Goal: Transaction & Acquisition: Purchase product/service

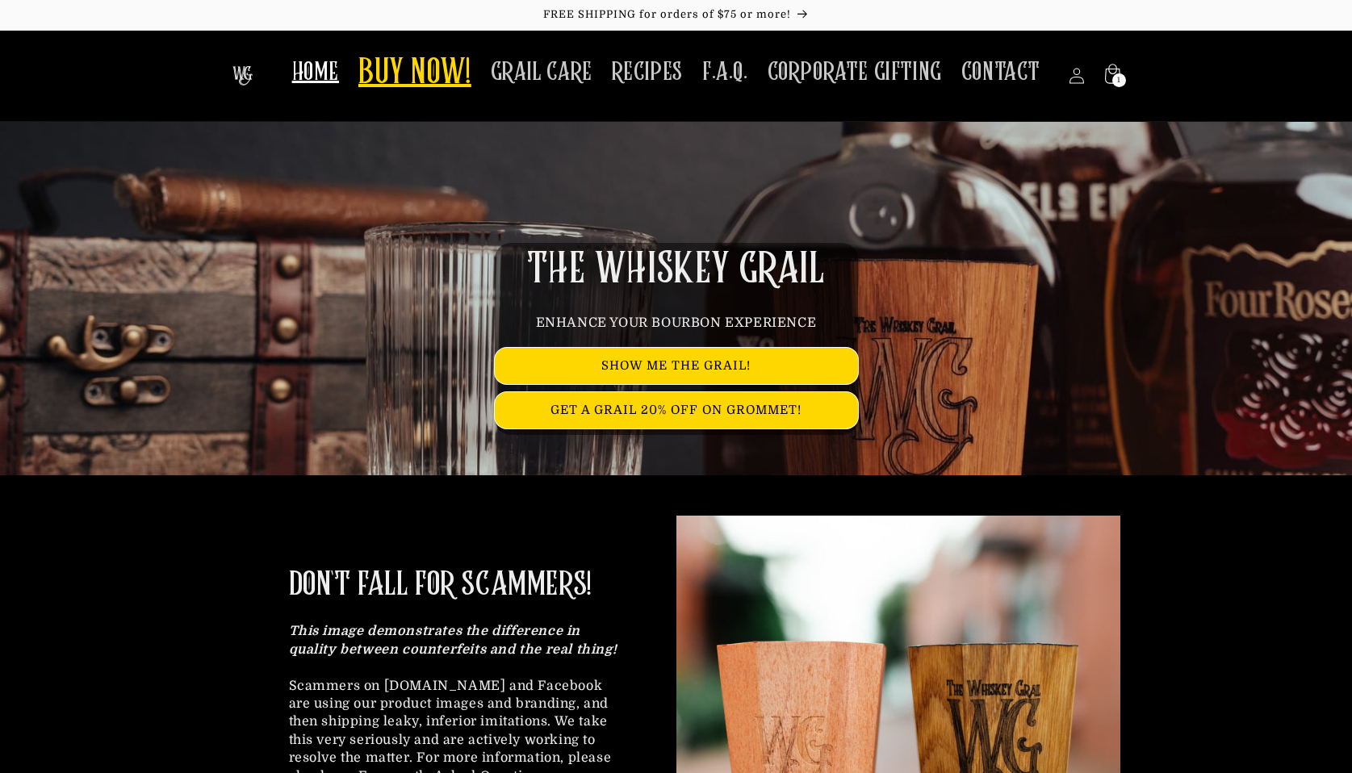
click at [464, 81] on span "BUY NOW!" at bounding box center [414, 74] width 113 height 44
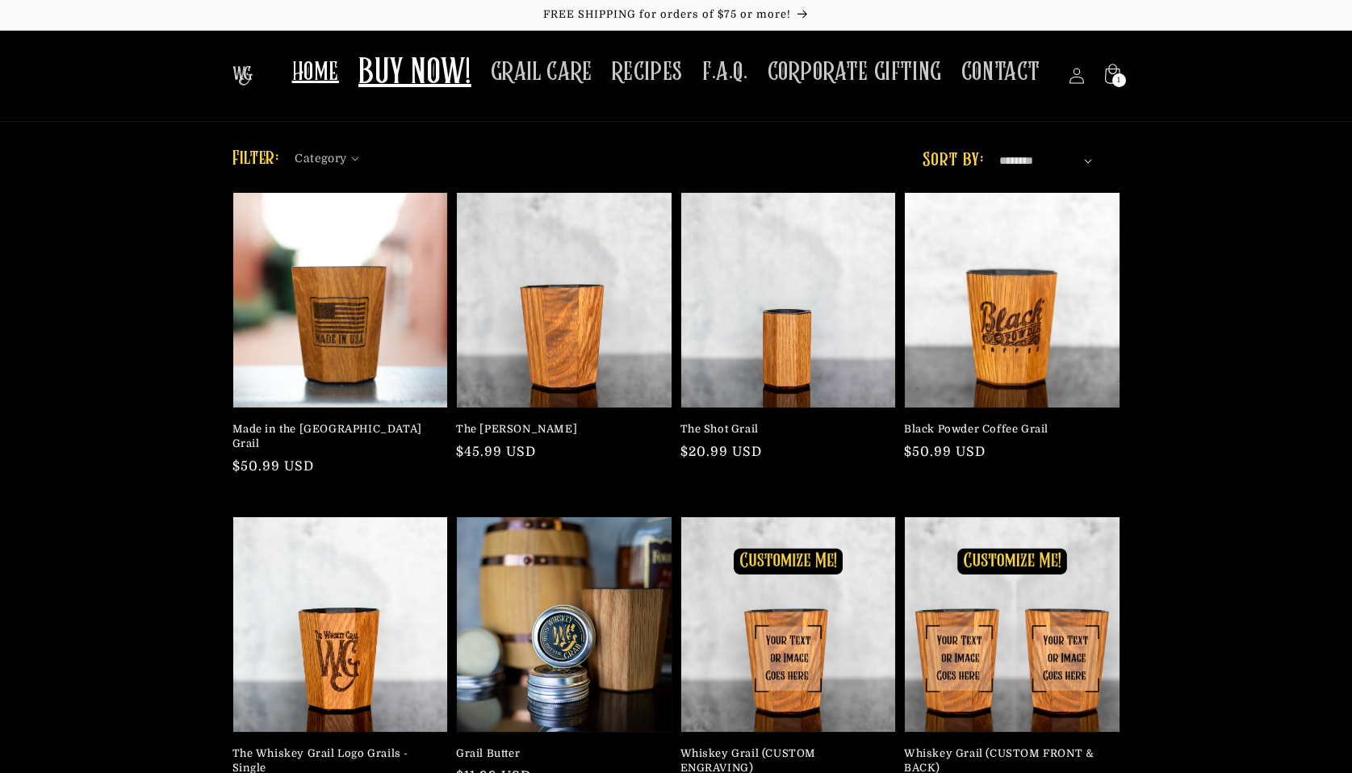
click at [334, 69] on span "HOME" at bounding box center [315, 72] width 47 height 31
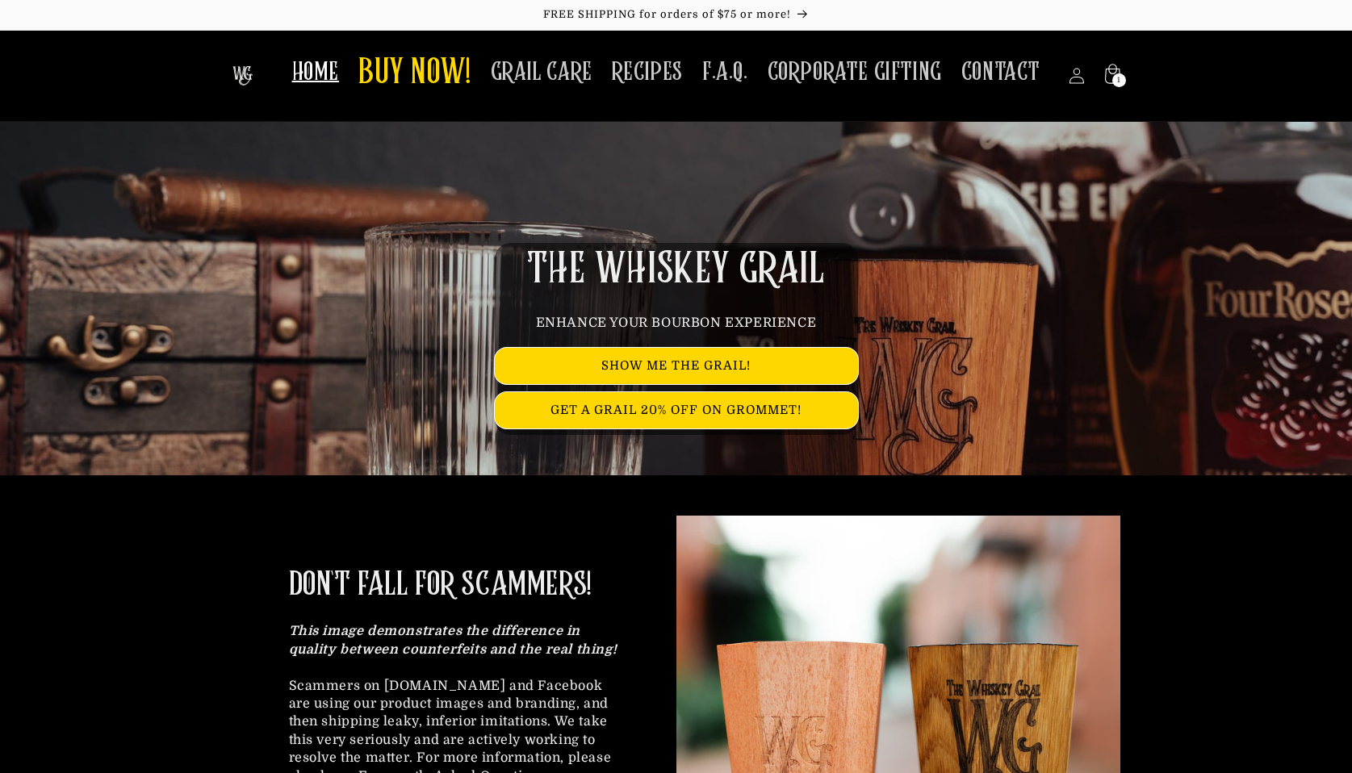
click at [294, 66] on link "HOME" at bounding box center [316, 72] width 66 height 51
